Goal: Transaction & Acquisition: Obtain resource

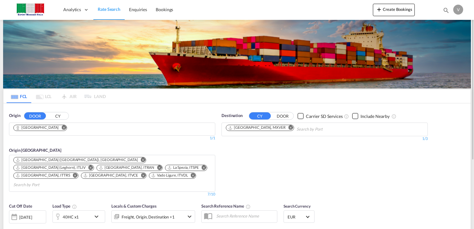
click at [289, 127] on md-icon "Remove" at bounding box center [291, 127] width 5 height 5
click at [61, 127] on md-icon "Remove" at bounding box center [63, 127] width 5 height 5
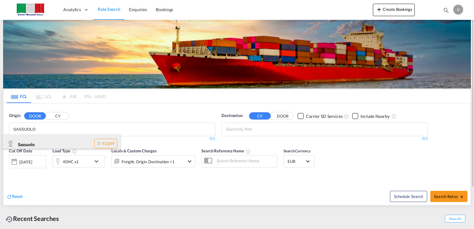
type input "SASSUOLO"
click at [28, 142] on div "Sassuolo IT-41049" at bounding box center [61, 143] width 118 height 19
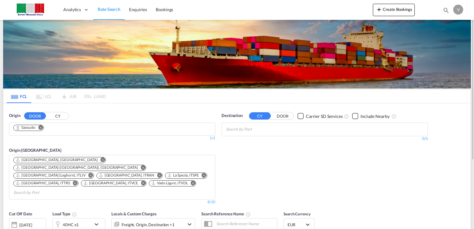
click at [250, 130] on body "Analytics Dashboard Rate Search Enquiries Bookings Analytics" at bounding box center [237, 114] width 474 height 229
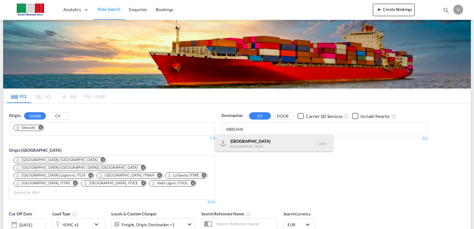
type input "ABIDJAN"
click at [244, 145] on div "Abidjan [GEOGRAPHIC_DATA] CIABJ" at bounding box center [274, 143] width 118 height 19
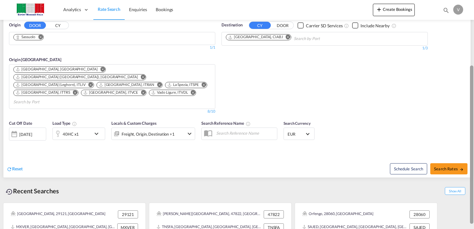
scroll to position [92, 0]
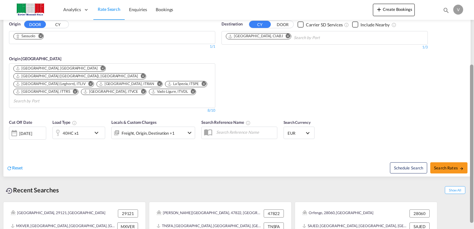
drag, startPoint x: 471, startPoint y: 102, endPoint x: 459, endPoint y: 160, distance: 59.4
click at [459, 160] on md-content "Analytics Dashboard Rate Search Enquiries Bookings Create Bookings Bookings Enq…" at bounding box center [237, 114] width 474 height 229
click at [444, 165] on span "Search Rates" at bounding box center [449, 167] width 30 height 5
type input "Sassuolo to CIABJ / [DATE]"
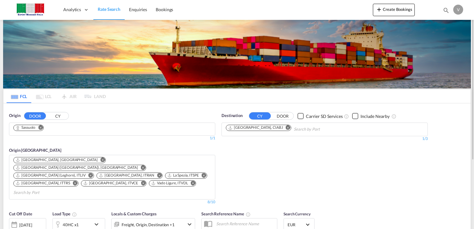
click at [41, 125] on md-icon "Remove" at bounding box center [40, 127] width 5 height 5
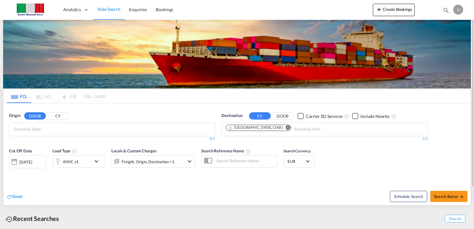
click at [37, 129] on input "Chips input." at bounding box center [42, 129] width 59 height 10
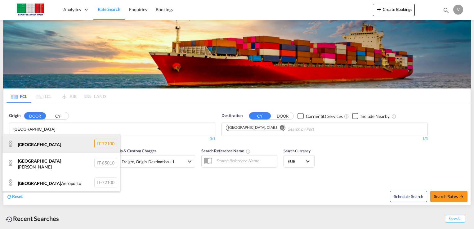
type input "[GEOGRAPHIC_DATA]"
click at [34, 146] on div "Brindisi IT-72100" at bounding box center [61, 143] width 118 height 19
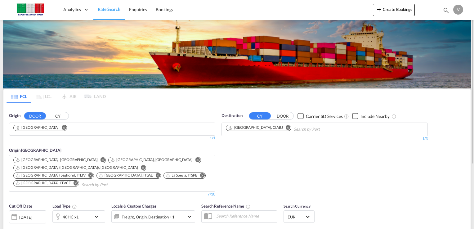
click at [286, 128] on md-icon "Remove" at bounding box center [288, 127] width 5 height 5
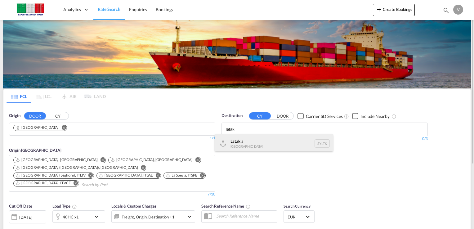
type input "latak"
click at [244, 144] on div "Latak ia Syrian Arab Republic SYLTK" at bounding box center [274, 143] width 118 height 19
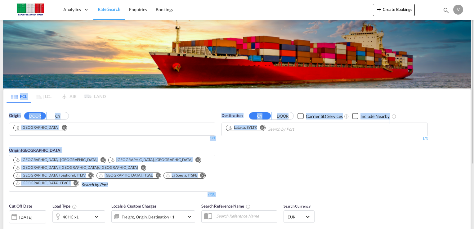
drag, startPoint x: 472, startPoint y: 81, endPoint x: 472, endPoint y: 129, distance: 48.4
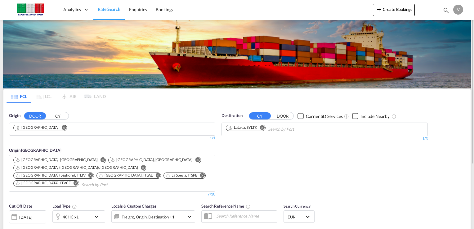
drag, startPoint x: 472, startPoint y: 129, endPoint x: 439, endPoint y: 153, distance: 40.7
click at [436, 155] on div "Origin DOOR CY Brindisi 1/3 1/ 1/1 Origin CY Ancona, ITAOI Bari, ITBRI Genova (…" at bounding box center [237, 151] width 468 height 97
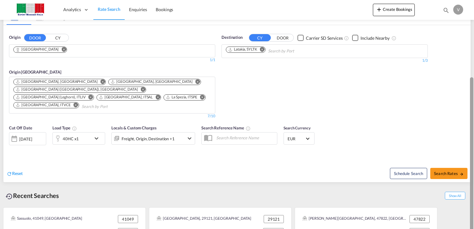
scroll to position [90, 0]
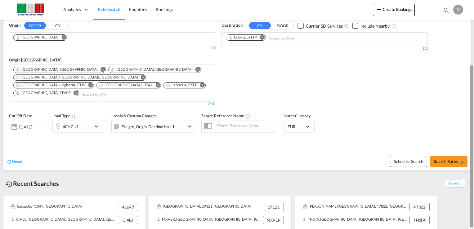
drag, startPoint x: 473, startPoint y: 137, endPoint x: 467, endPoint y: 199, distance: 63.0
click at [467, 199] on md-content "Analytics Dashboard Rate Search Enquiries Bookings Create Bookings Bookings Enq…" at bounding box center [237, 114] width 474 height 229
click at [450, 159] on span "Search Rates" at bounding box center [449, 161] width 30 height 5
type input "Brindisi to SYLTK / 17 Sep 2025"
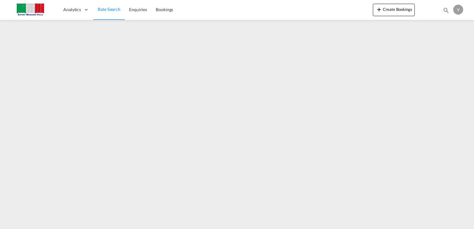
click at [105, 10] on span "Rate Search" at bounding box center [109, 9] width 23 height 5
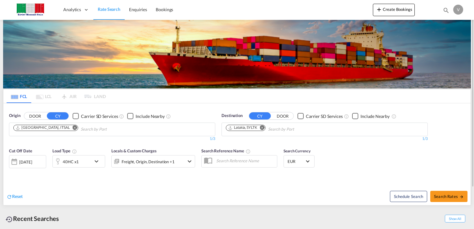
click at [36, 117] on button "DOOR" at bounding box center [35, 116] width 22 height 7
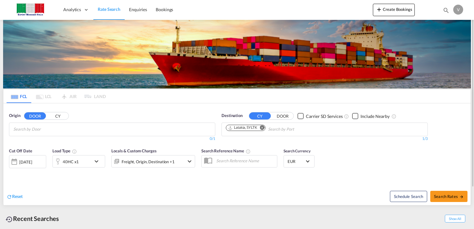
click at [58, 118] on button "CY" at bounding box center [58, 116] width 22 height 7
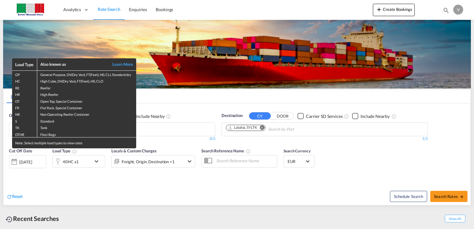
click at [162, 130] on div "Load Type Also known as Learn More GP General Purpose, DV(Dry Van), FT(Feet), H…" at bounding box center [237, 114] width 474 height 229
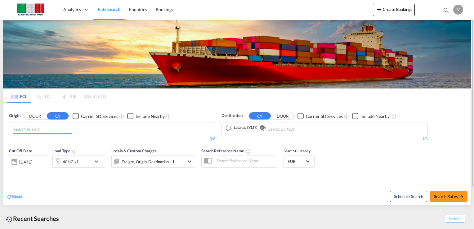
click at [42, 132] on input "Chips input." at bounding box center [42, 129] width 59 height 10
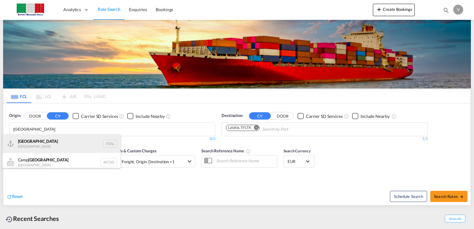
type input "salerno"
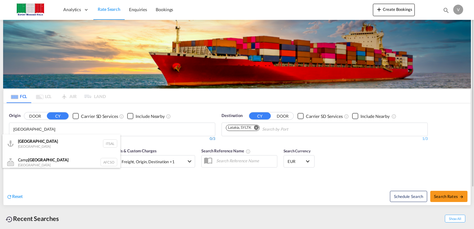
drag, startPoint x: 34, startPoint y: 145, endPoint x: 85, endPoint y: 136, distance: 52.0
click at [36, 143] on div "Salerno Italy ITSAL" at bounding box center [61, 143] width 118 height 19
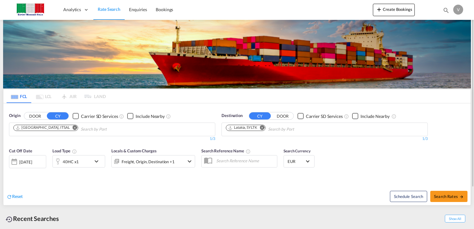
click at [97, 160] on md-icon "icon-chevron-down" at bounding box center [98, 161] width 11 height 7
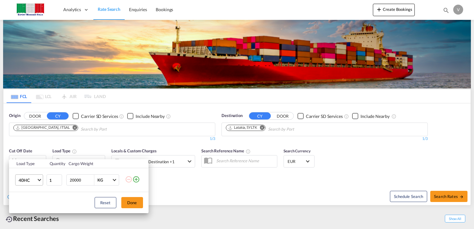
click at [37, 180] on md-select-value "40HC" at bounding box center [30, 180] width 25 height 11
drag, startPoint x: 28, startPoint y: 151, endPoint x: 34, endPoint y: 151, distance: 6.8
click at [28, 151] on div "20GP" at bounding box center [23, 150] width 11 height 6
click at [131, 202] on button "Done" at bounding box center [132, 202] width 22 height 11
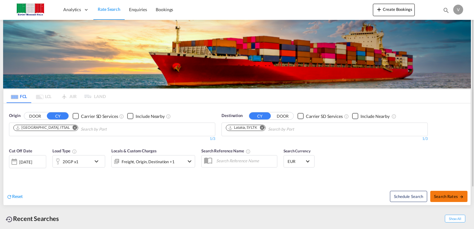
click at [452, 198] on button "Search Rates" at bounding box center [449, 196] width 37 height 11
type input "ITSAL to SYLTK / 17 Sep 2025"
